Goal: Task Accomplishment & Management: Manage account settings

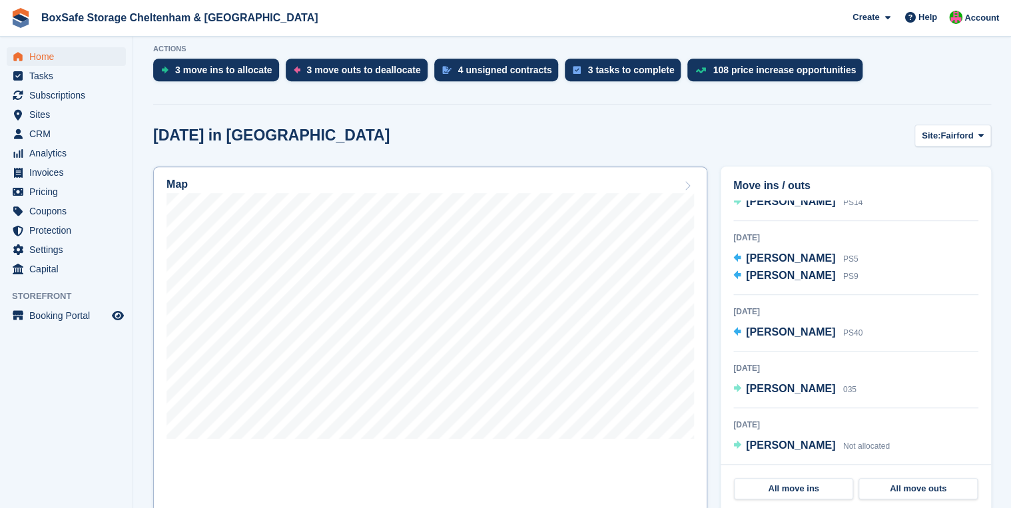
scroll to position [160, 0]
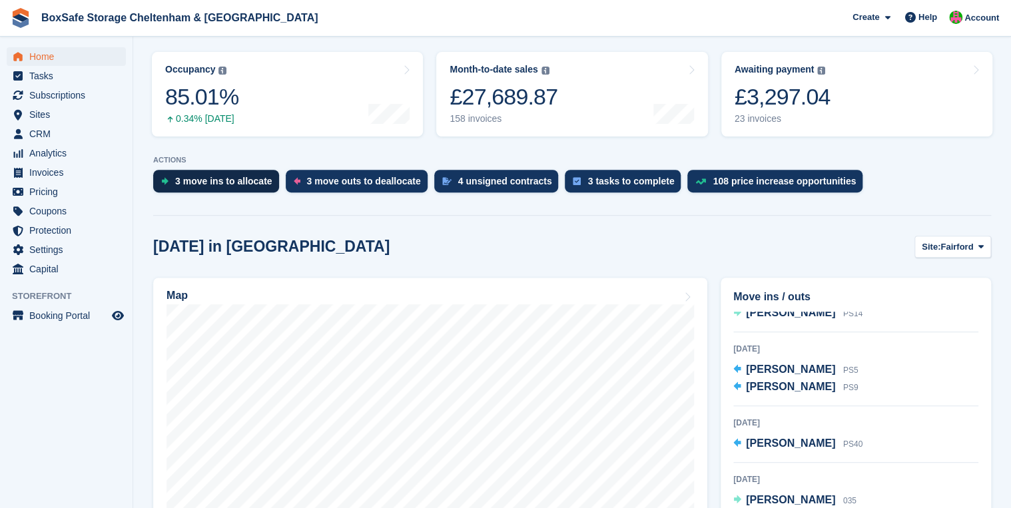
click at [242, 185] on div "3 move ins to allocate" at bounding box center [223, 181] width 97 height 11
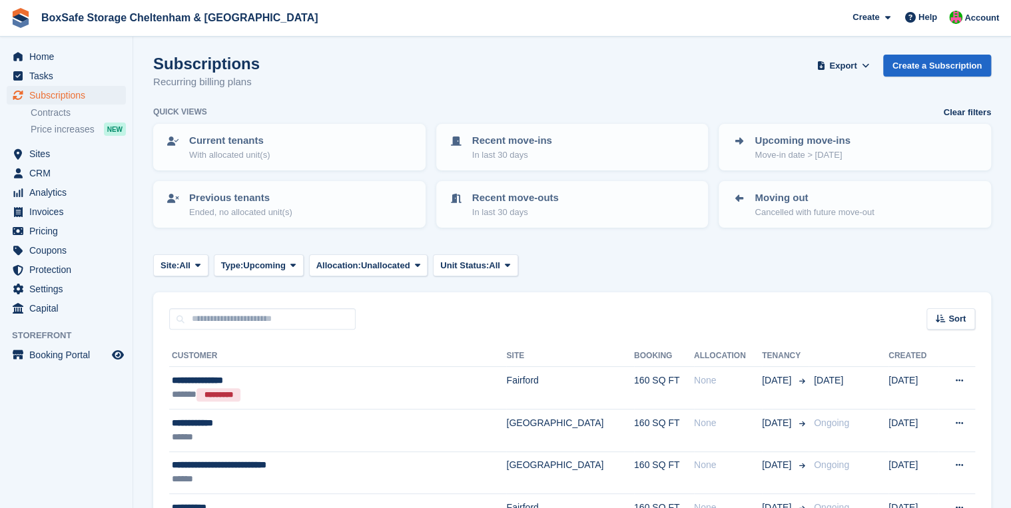
scroll to position [95, 0]
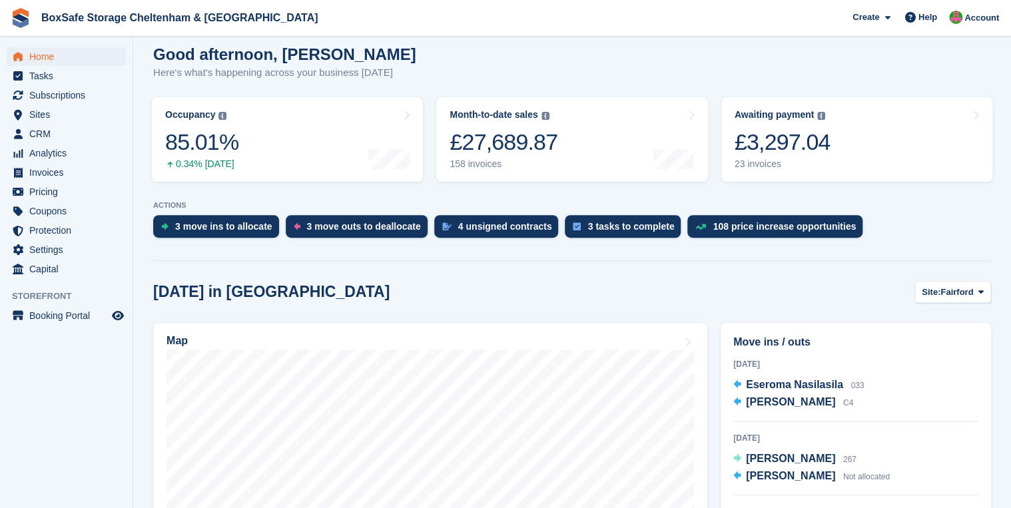
scroll to position [107, 0]
